Goal: Task Accomplishment & Management: Manage account settings

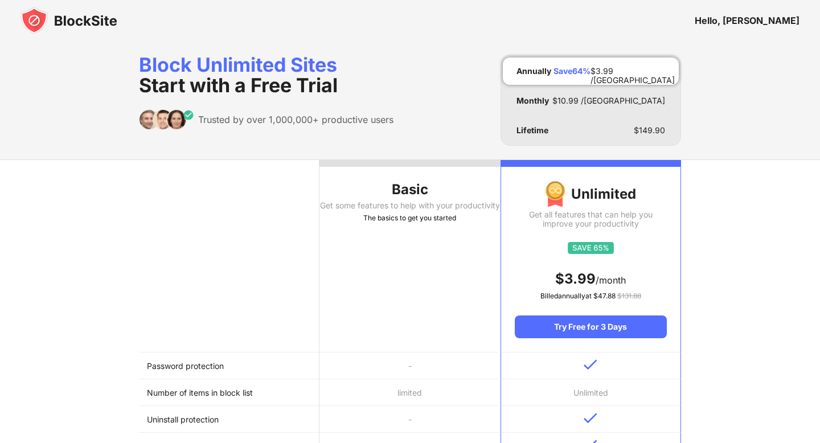
click at [101, 19] on img at bounding box center [68, 20] width 97 height 27
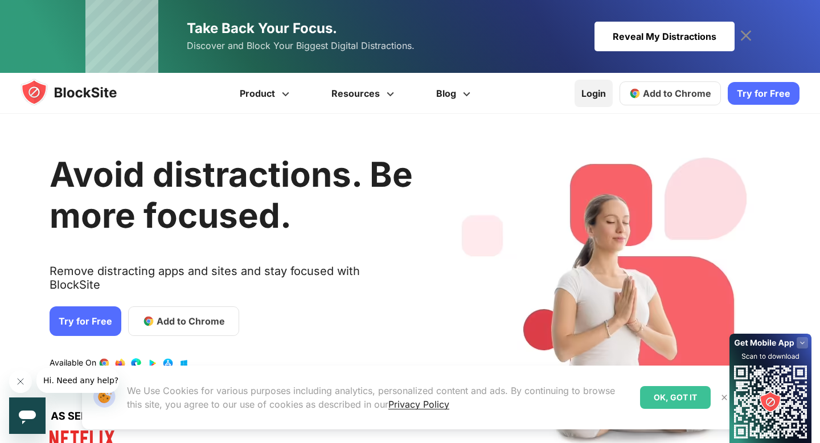
click at [603, 88] on link "Login" at bounding box center [593, 93] width 38 height 27
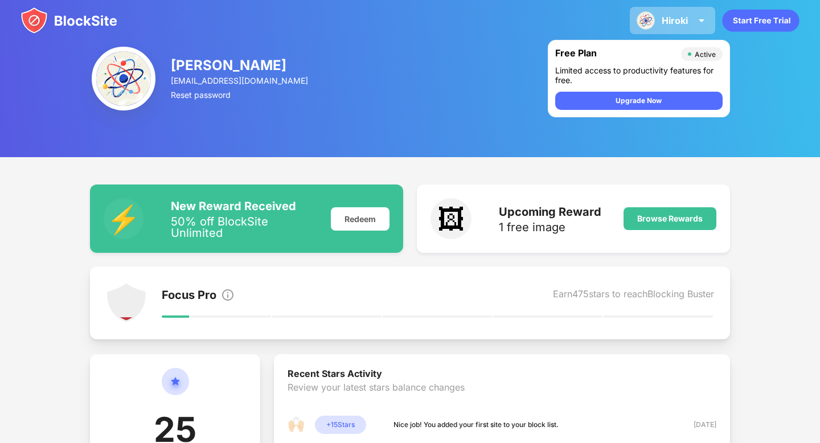
click at [706, 19] on img at bounding box center [701, 21] width 14 height 14
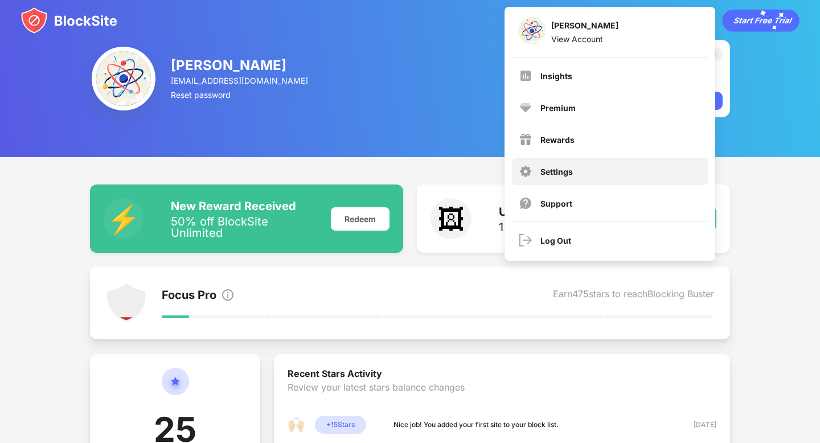
click at [576, 171] on div "Settings" at bounding box center [610, 171] width 196 height 27
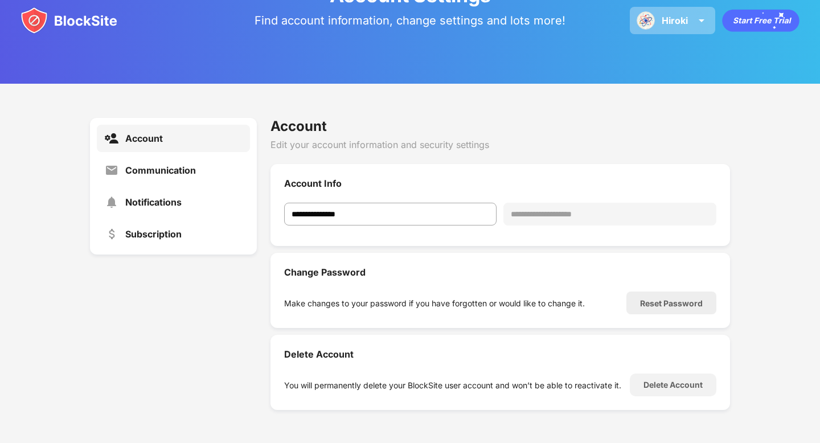
click at [699, 24] on img at bounding box center [701, 21] width 14 height 14
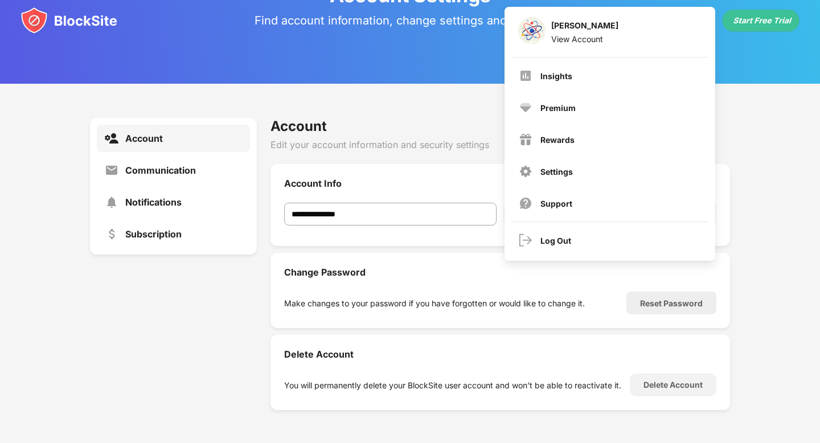
click at [746, 124] on div "**********" at bounding box center [410, 264] width 820 height 360
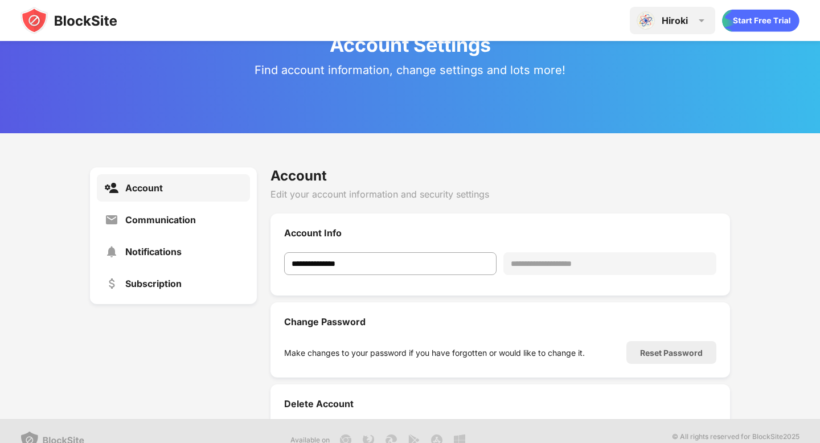
click at [698, 19] on img at bounding box center [701, 21] width 14 height 14
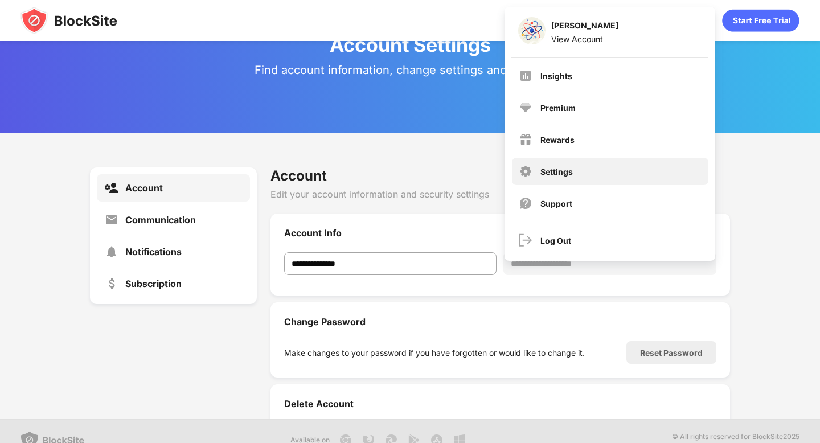
click at [554, 168] on div "Settings" at bounding box center [556, 172] width 32 height 10
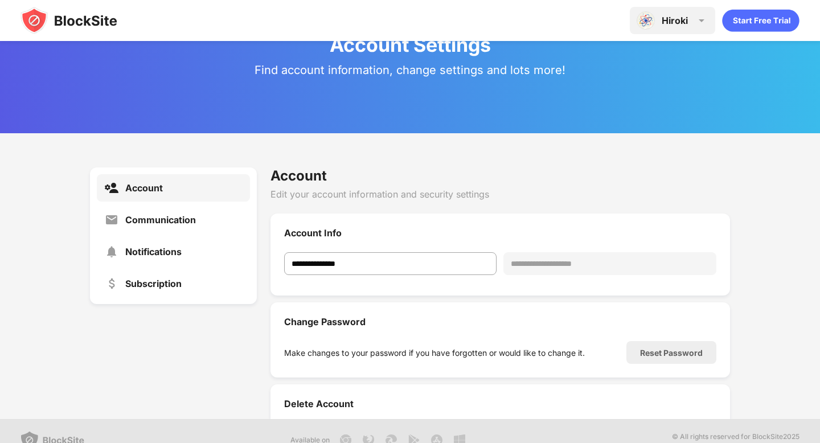
click at [686, 17] on div "Hiroki" at bounding box center [674, 20] width 26 height 11
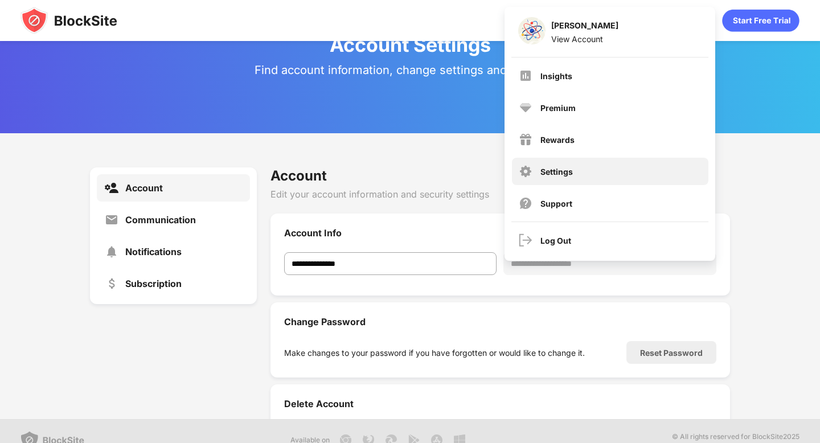
click at [540, 175] on div "Settings" at bounding box center [556, 172] width 32 height 10
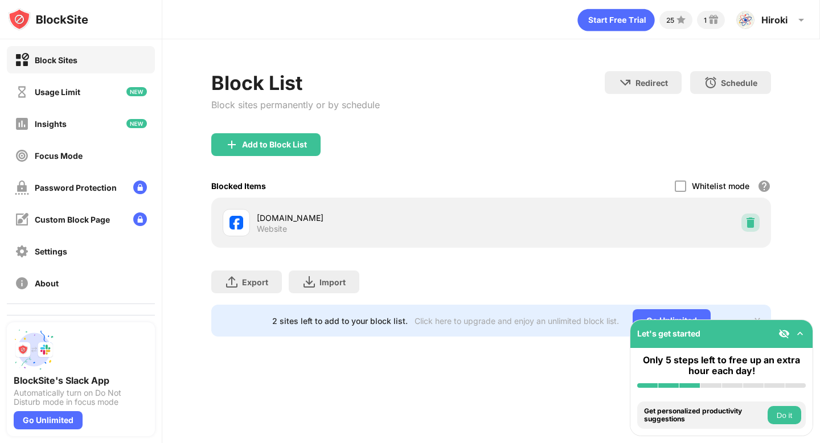
click at [754, 222] on img at bounding box center [749, 222] width 11 height 11
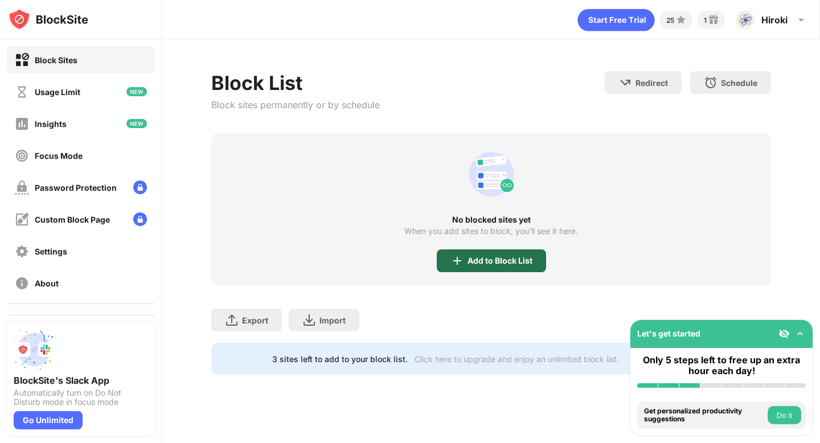
click at [515, 253] on div "Add to Block List" at bounding box center [491, 260] width 109 height 23
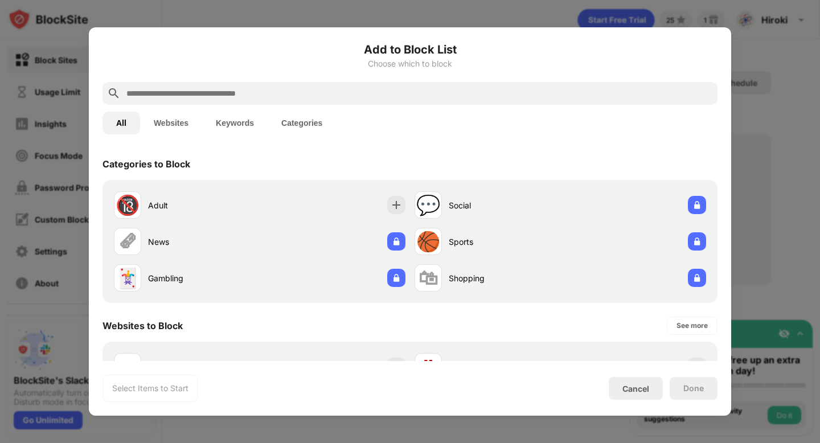
click at [358, 88] on input "text" at bounding box center [418, 94] width 587 height 14
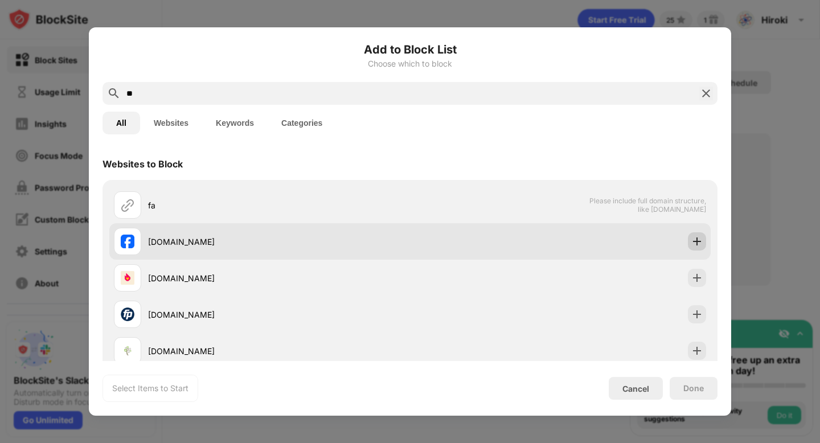
type input "**"
click at [697, 243] on img at bounding box center [696, 241] width 11 height 11
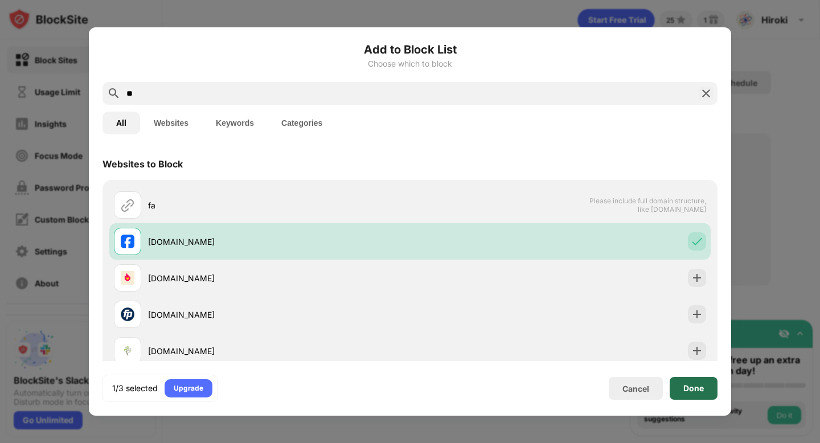
click at [690, 385] on div "Done" at bounding box center [693, 388] width 20 height 9
